Goal: Information Seeking & Learning: Learn about a topic

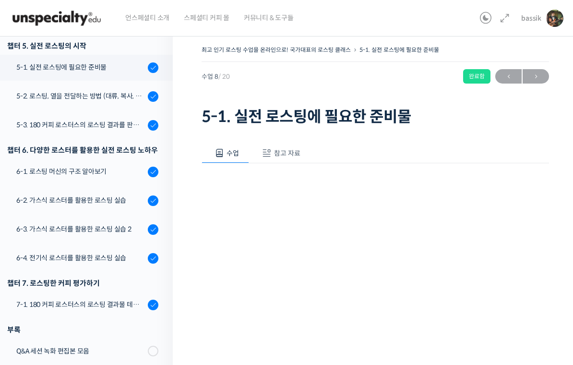
click at [138, 102] on link "5-2. 로스팅, 열을 전달하는 방법 (대류, 복사, 전도)" at bounding box center [84, 97] width 178 height 26
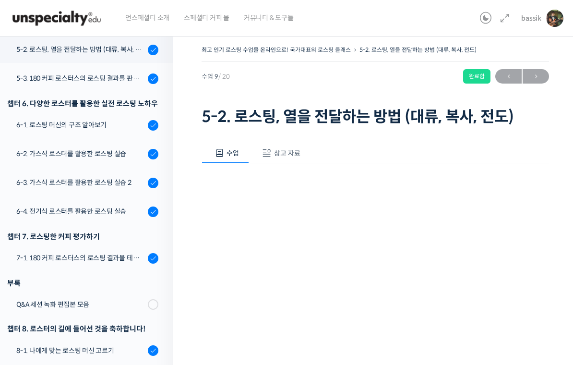
scroll to position [441, 0]
click at [291, 149] on span "참고 자료" at bounding box center [287, 153] width 26 height 9
click at [226, 156] on button "수업" at bounding box center [226, 153] width 48 height 20
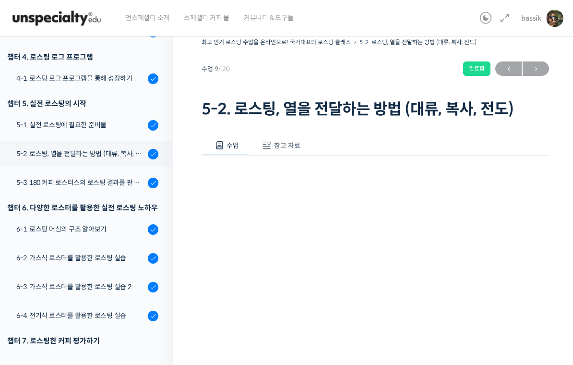
scroll to position [341, 0]
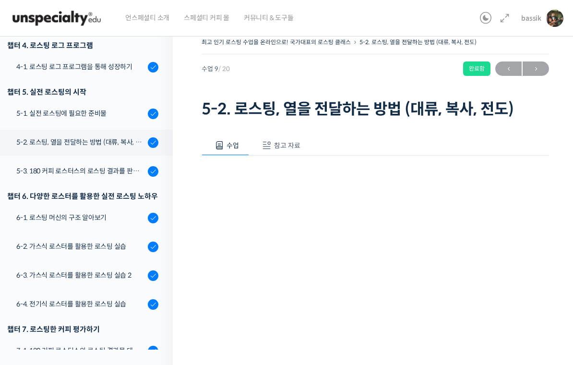
click at [47, 169] on div "5-3. 180 커피 로스터스의 로스팅 결과를 판단하는 노하우" at bounding box center [80, 171] width 129 height 11
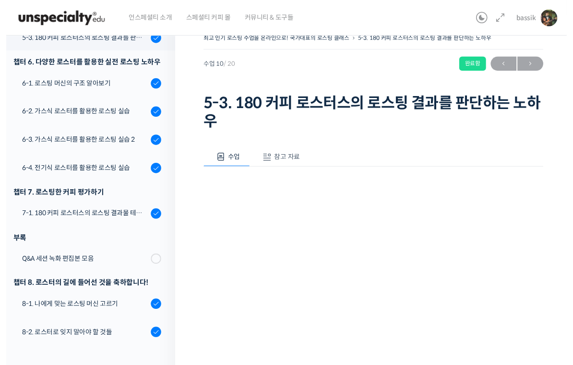
scroll to position [111, 0]
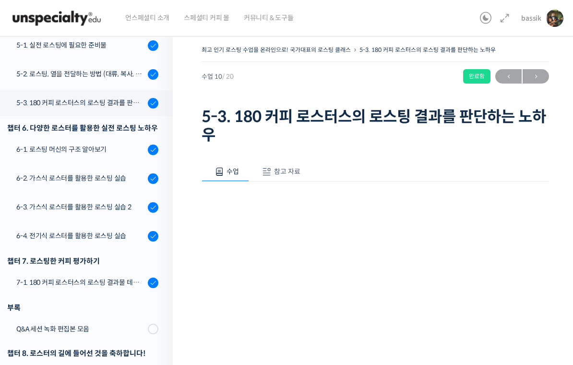
scroll to position [381, 0]
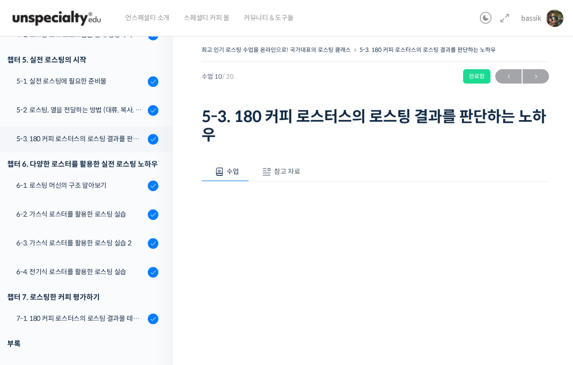
click at [97, 183] on div "6-1. 로스팅 머신의 구조 알아보기" at bounding box center [80, 185] width 129 height 11
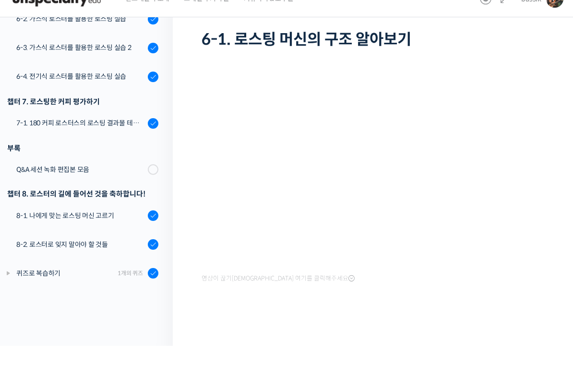
scroll to position [58, 0]
